Goal: Participate in discussion: Engage in conversation with other users on a specific topic

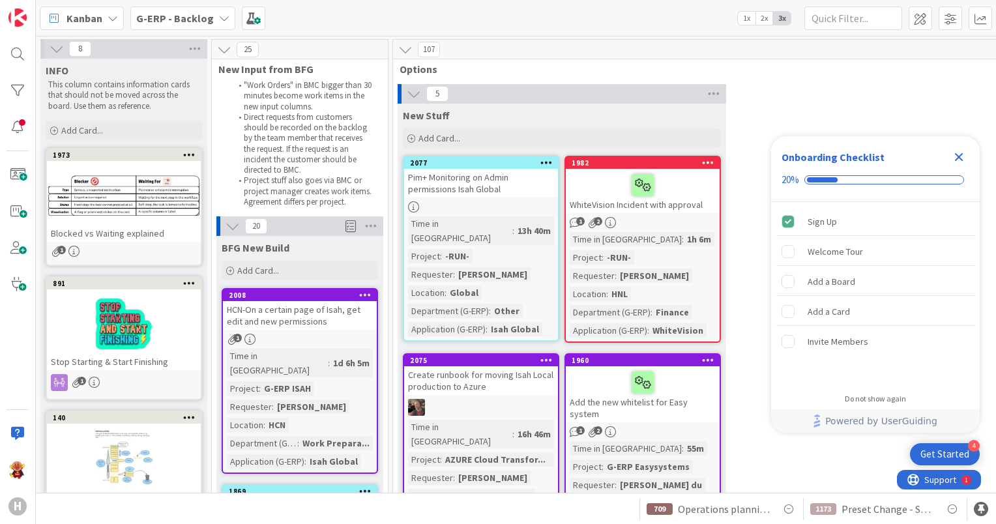
click at [955, 158] on icon "Close Checklist" at bounding box center [959, 157] width 16 height 16
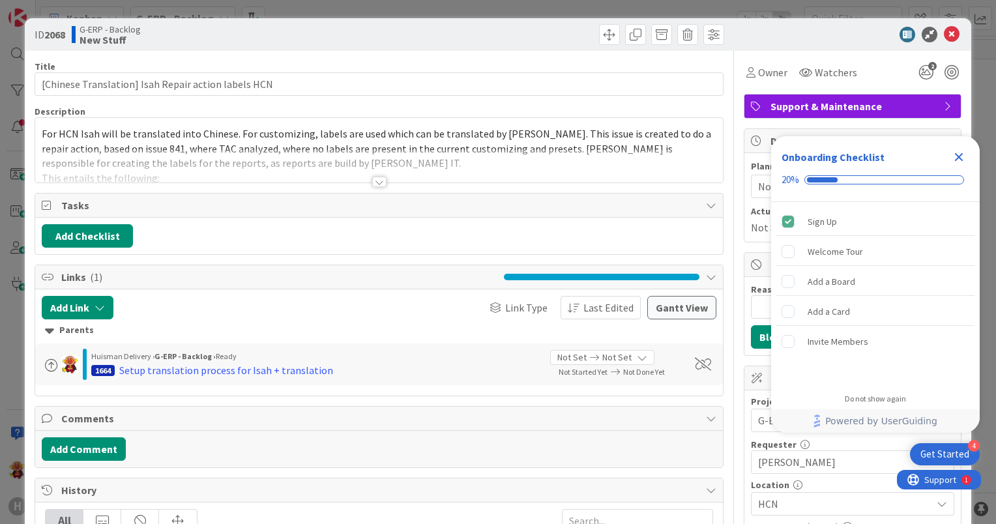
click at [42, 387] on div "Add Link Link Type Last Edited Gantt View Parents Huisman Delivery › G-ERP - Ba…" at bounding box center [378, 342] width 687 height 106
click at [388, 179] on div at bounding box center [378, 165] width 687 height 33
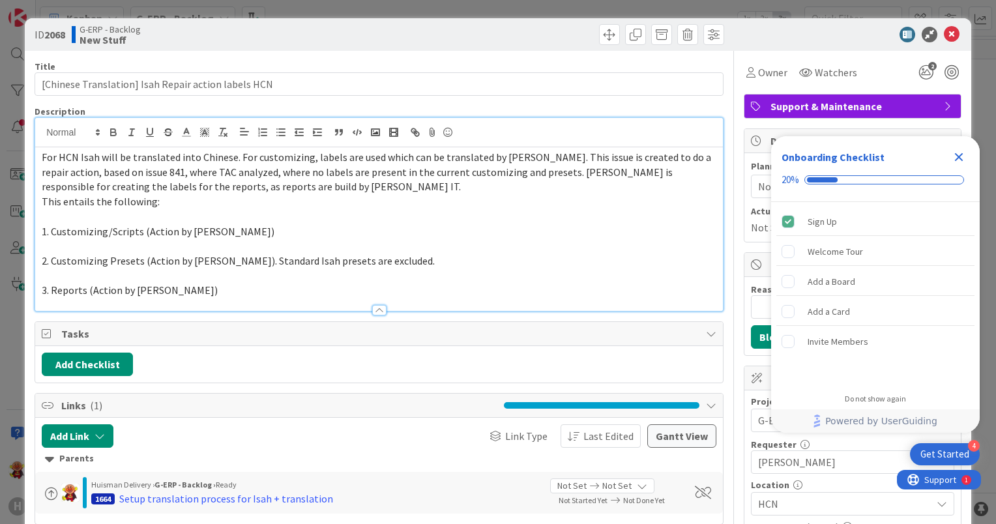
click at [200, 239] on p at bounding box center [379, 246] width 674 height 15
click at [252, 246] on p at bounding box center [379, 246] width 674 height 15
click at [243, 273] on p at bounding box center [379, 275] width 674 height 15
click at [203, 289] on p "3. Reports (Action by Huisman)" at bounding box center [379, 290] width 674 height 15
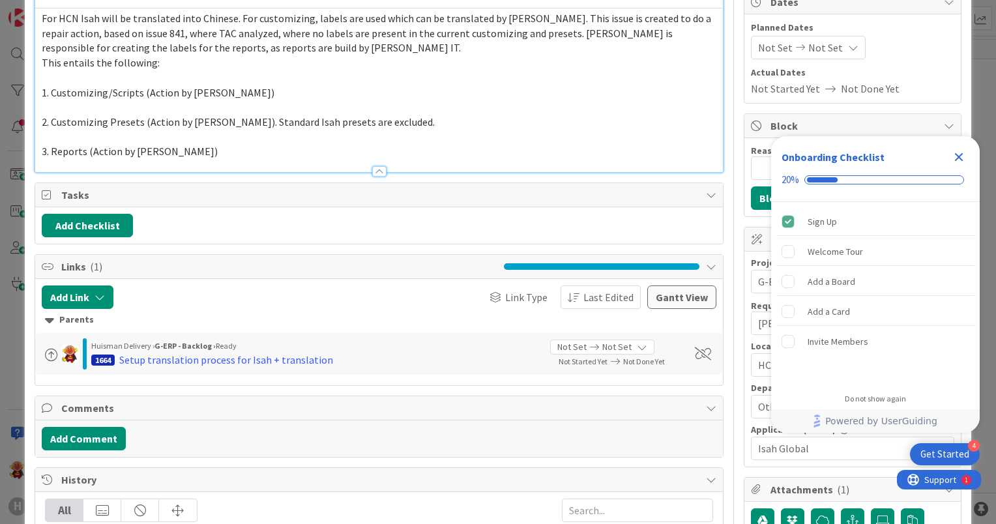
scroll to position [195, 0]
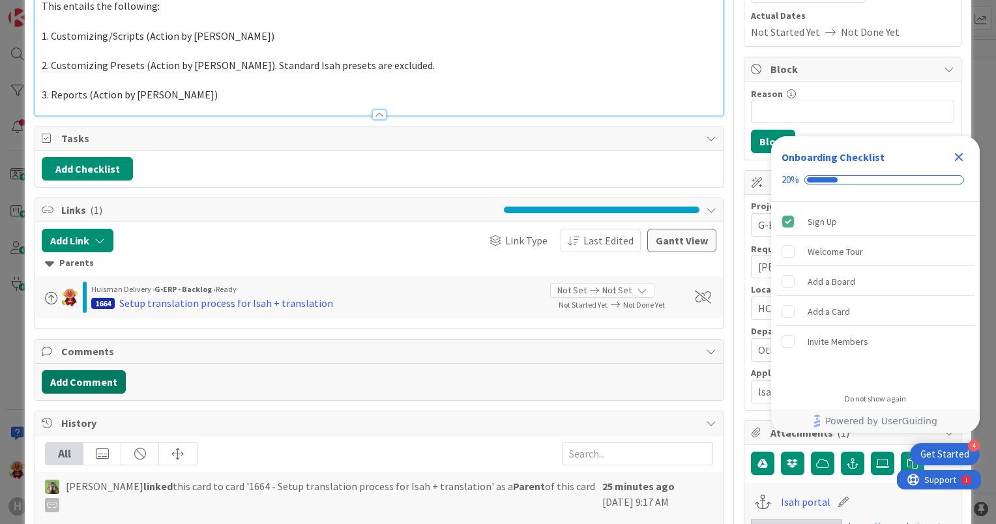
click at [69, 374] on button "Add Comment" at bounding box center [84, 381] width 84 height 23
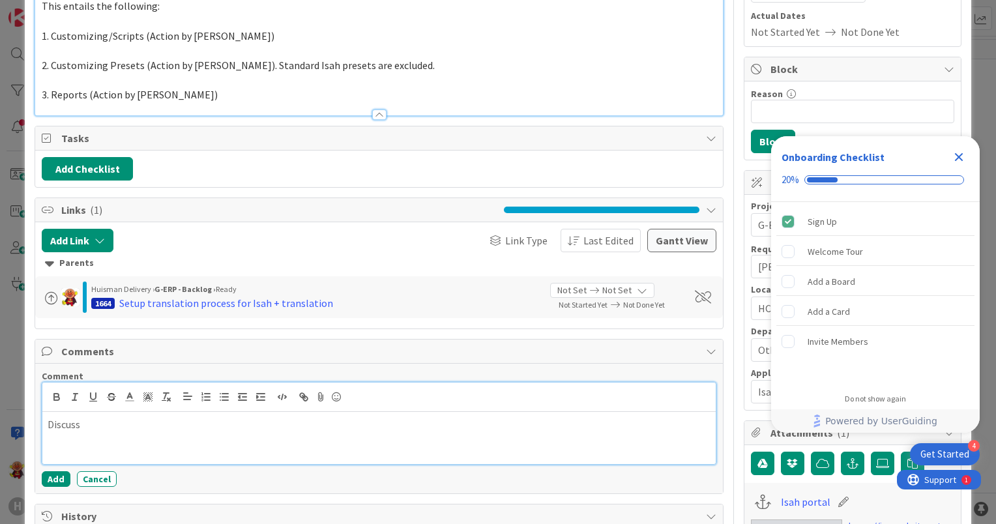
click at [103, 420] on p "Discuss" at bounding box center [379, 424] width 663 height 15
click at [303, 428] on p "Discussed with Tim that what is the status there, so Isah made the export of al…" at bounding box center [379, 424] width 663 height 15
click at [446, 420] on p "Discussed with Tim that what is the status there, so Isah made the export of al…" at bounding box center [379, 424] width 663 height 15
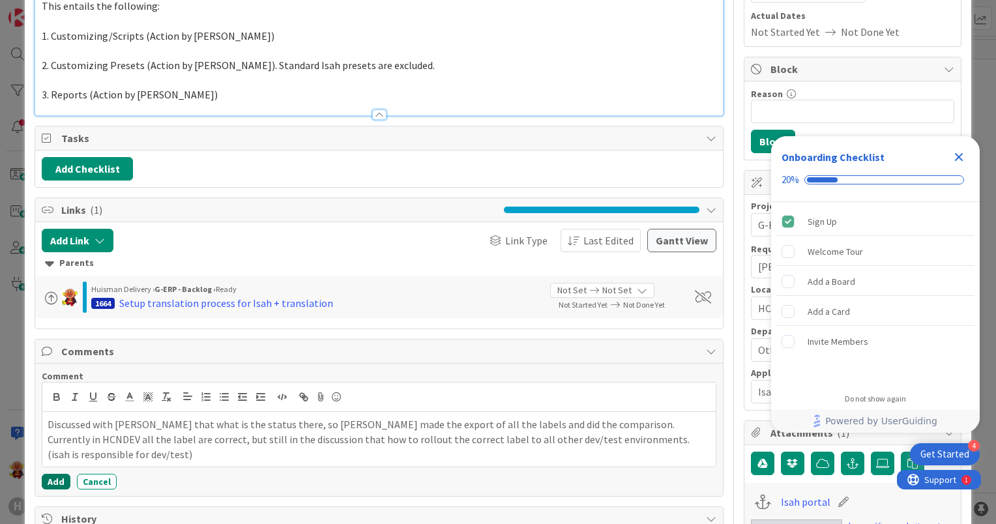
click at [43, 485] on button "Add" at bounding box center [56, 482] width 29 height 16
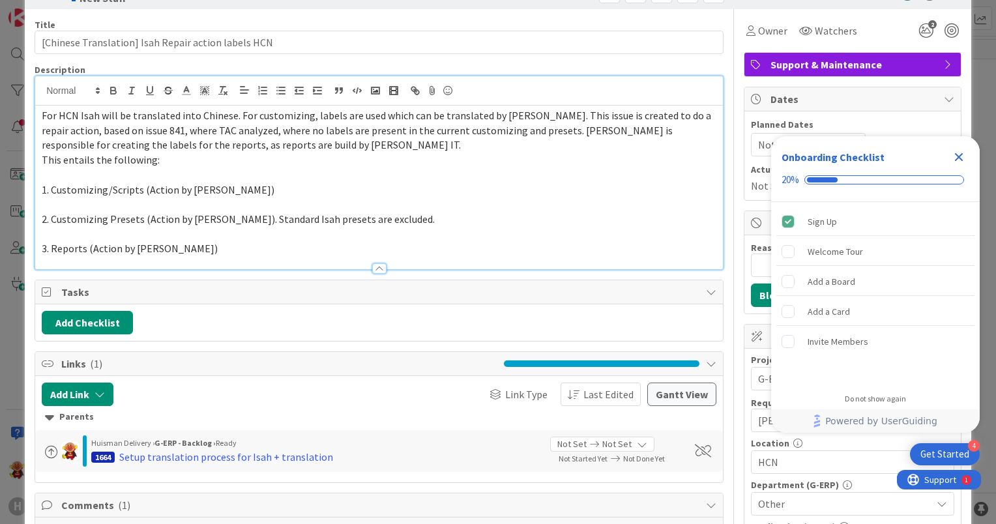
scroll to position [0, 0]
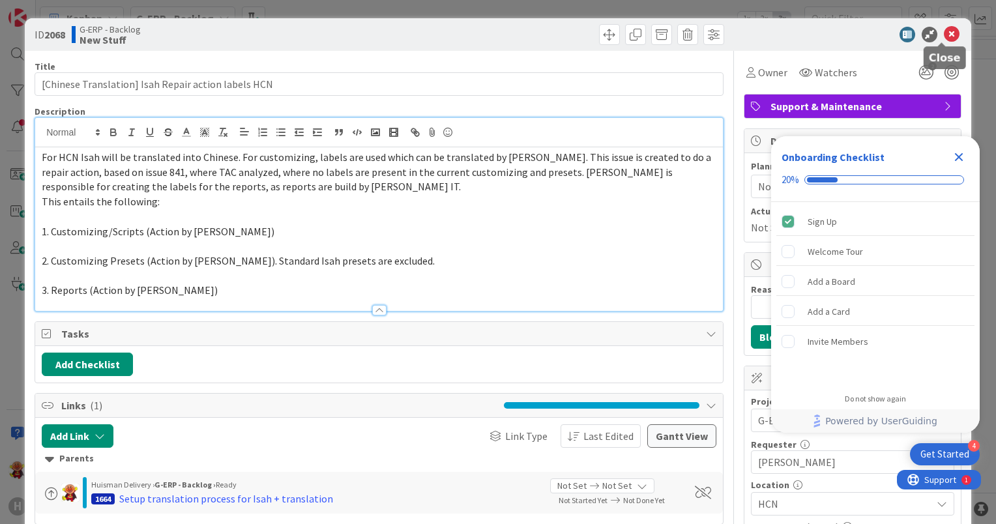
click at [945, 29] on icon at bounding box center [952, 35] width 16 height 16
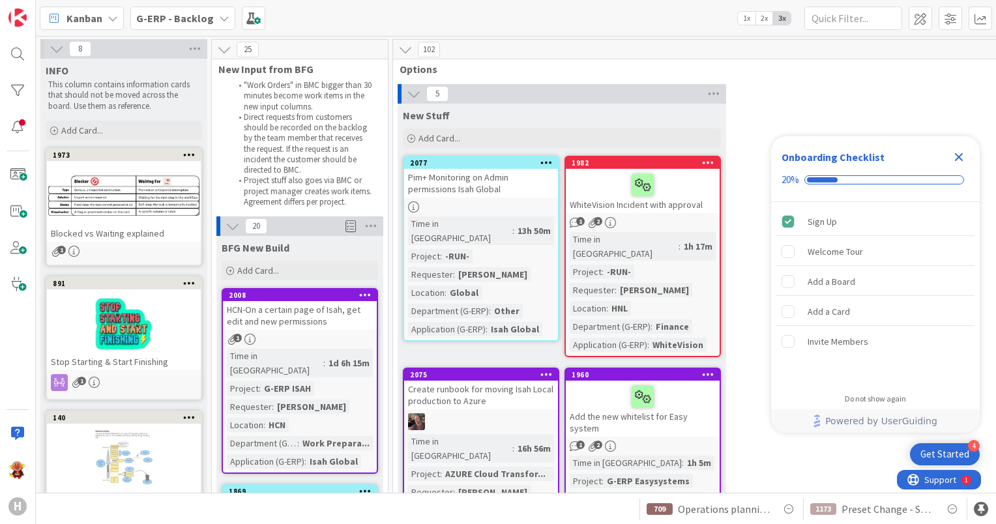
click at [953, 159] on icon "Close Checklist" at bounding box center [959, 157] width 16 height 16
